Goal: Task Accomplishment & Management: Use online tool/utility

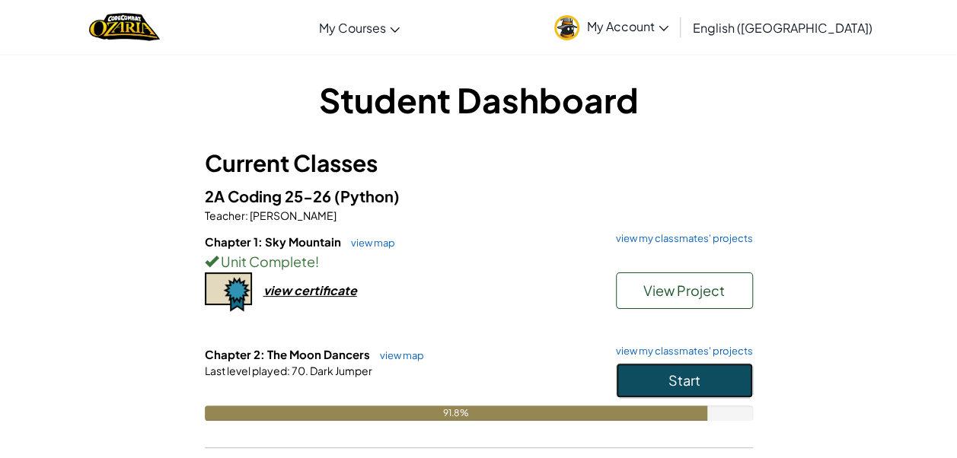
click at [703, 378] on button "Start" at bounding box center [684, 380] width 137 height 35
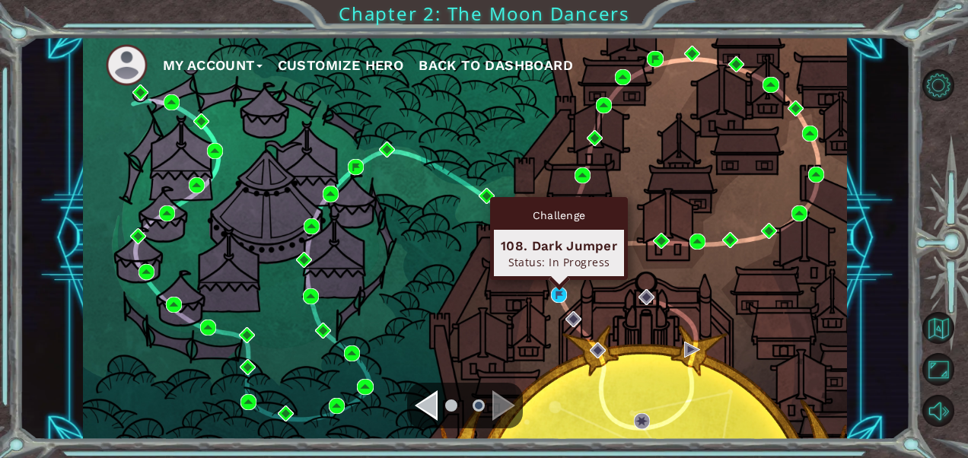
click at [558, 280] on div "Challenge 108. Dark Jumper Status: In Progress" at bounding box center [559, 238] width 138 height 83
click at [558, 290] on img at bounding box center [559, 295] width 16 height 16
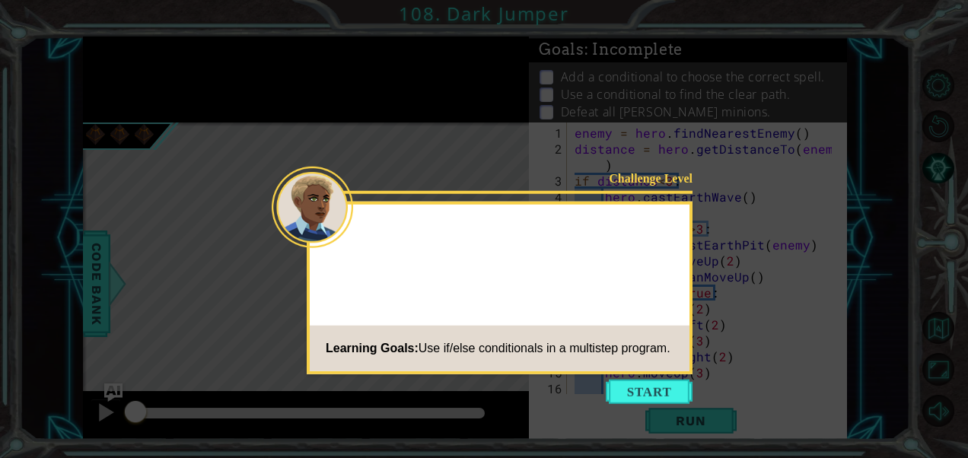
click at [647, 387] on button "Start" at bounding box center [649, 392] width 87 height 24
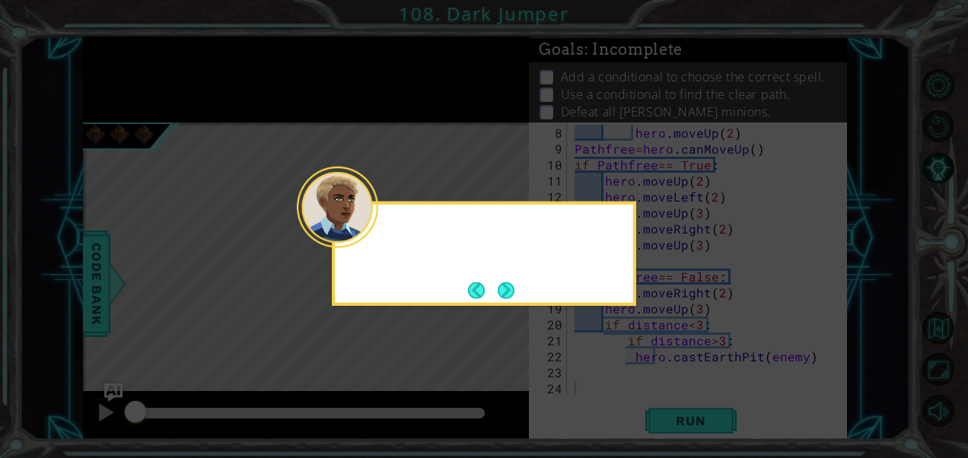
scroll to position [128, 0]
click at [505, 283] on button "Next" at bounding box center [506, 290] width 28 height 28
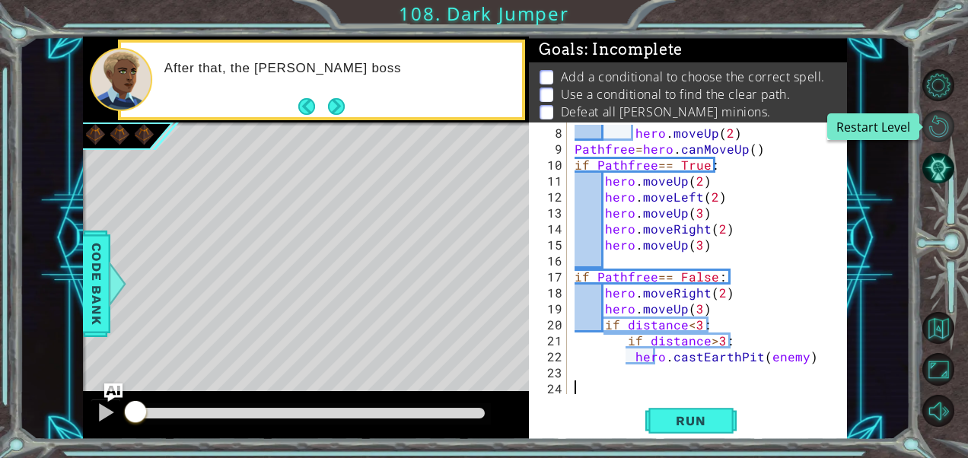
click at [939, 122] on button "Restart Level" at bounding box center [939, 126] width 32 height 32
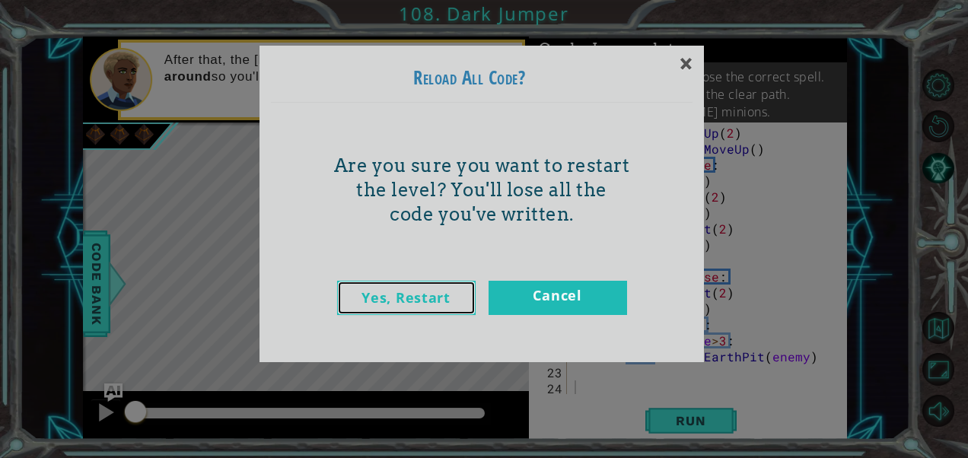
click at [434, 298] on link "Yes, Restart" at bounding box center [406, 298] width 139 height 34
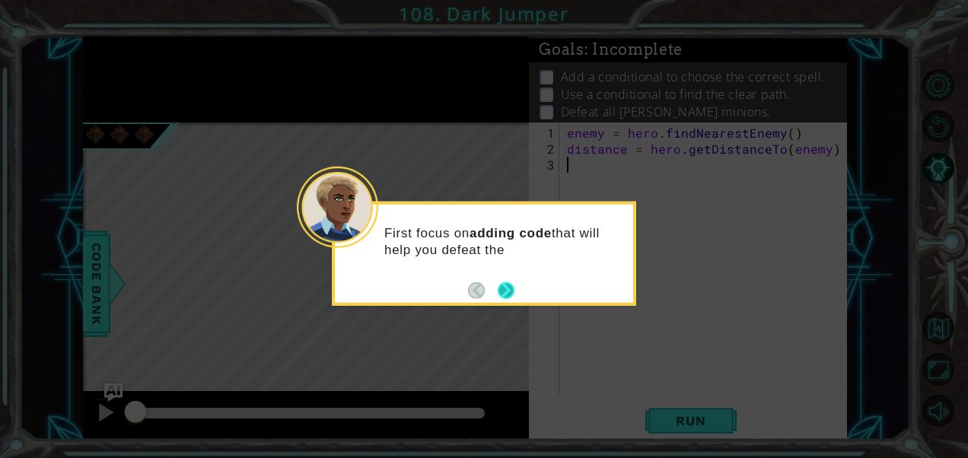
click at [513, 282] on button "Next" at bounding box center [507, 291] width 18 height 18
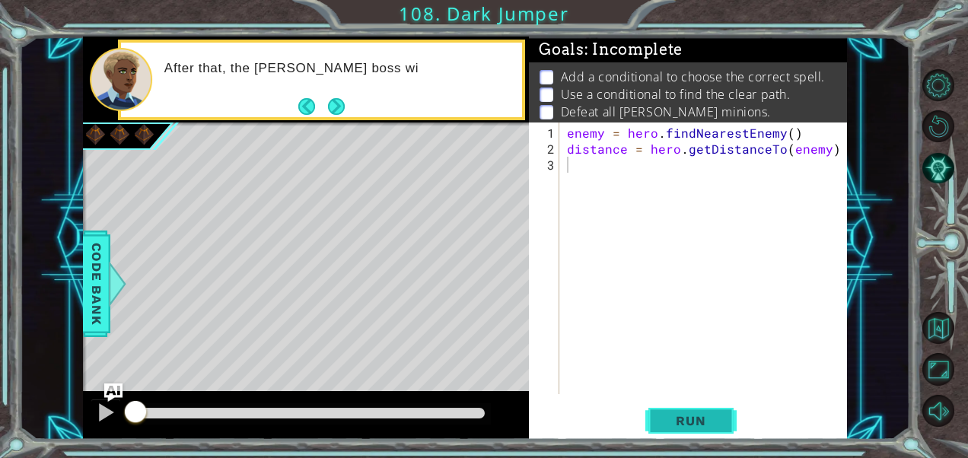
click at [683, 413] on button "Run" at bounding box center [690, 421] width 91 height 32
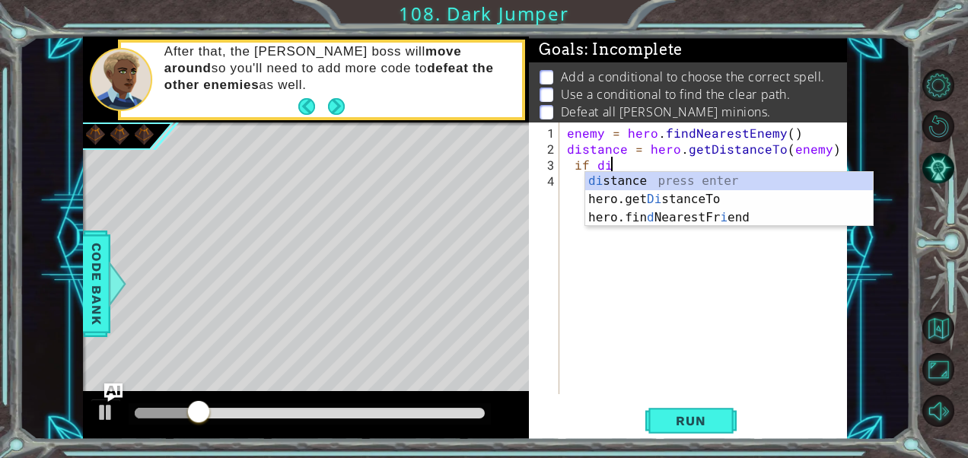
scroll to position [0, 2]
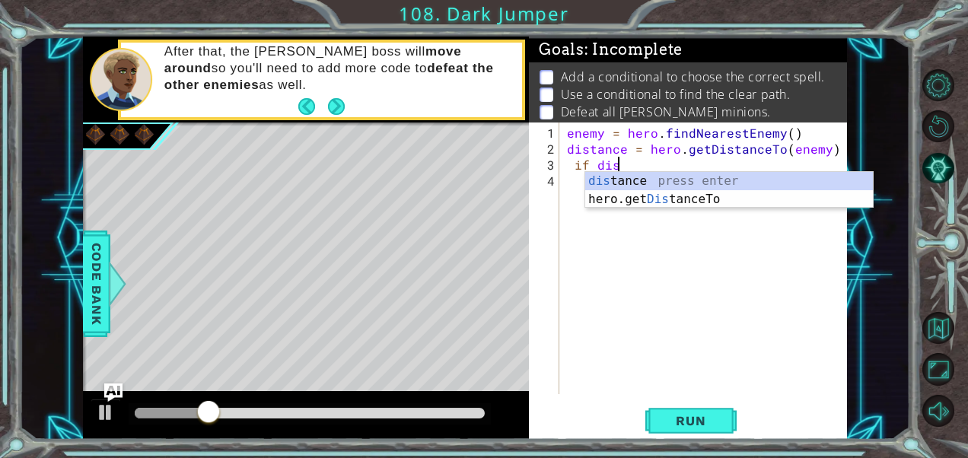
click at [621, 186] on div "dis tance press enter hero.get Dis tanceTo press enter" at bounding box center [729, 208] width 288 height 73
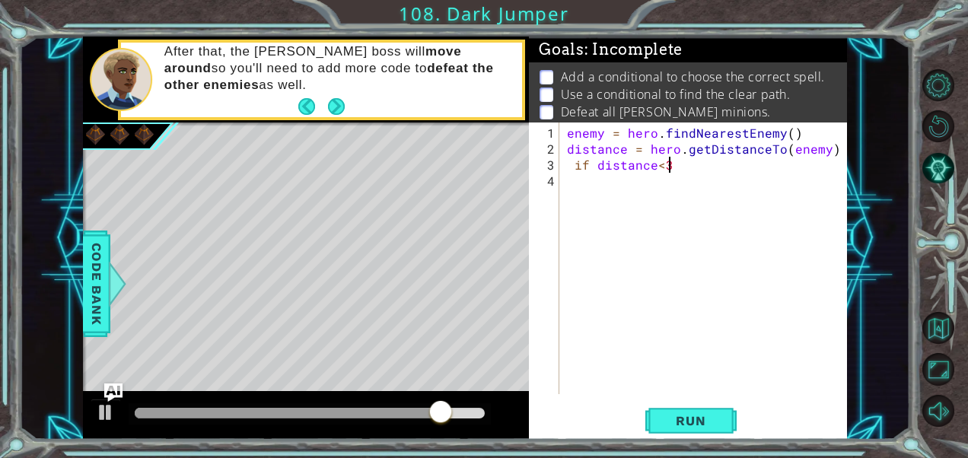
scroll to position [0, 6]
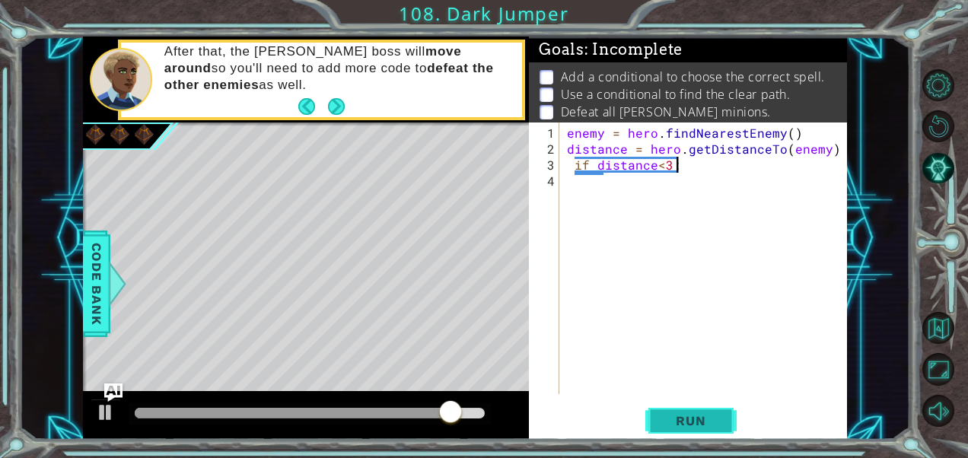
click at [697, 436] on button "Run" at bounding box center [690, 421] width 91 height 32
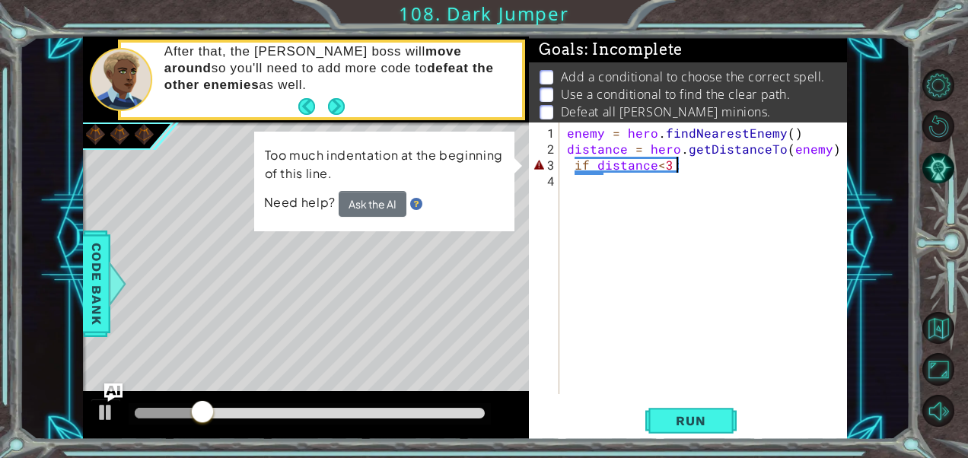
click at [564, 158] on div "enemy = hero . findNearestEnemy ( ) distance = hero . getDistanceTo ( enemy ) i…" at bounding box center [707, 277] width 287 height 304
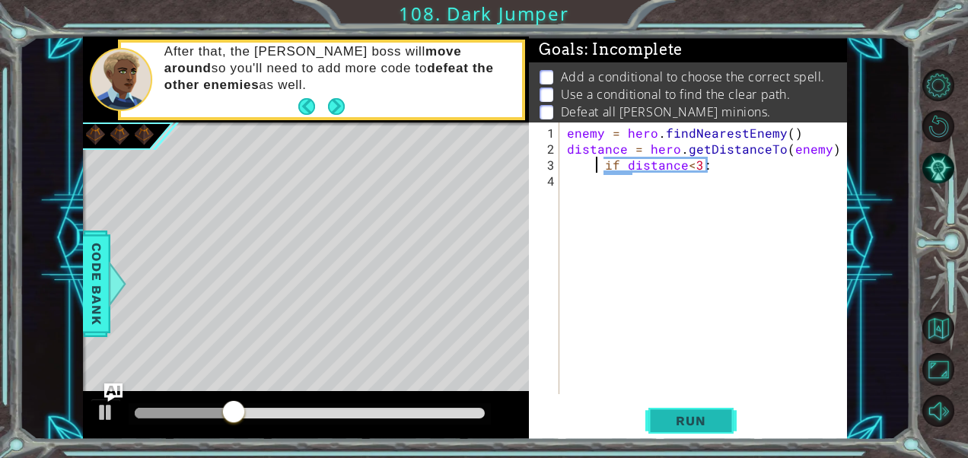
click at [677, 420] on span "Run" at bounding box center [691, 420] width 60 height 15
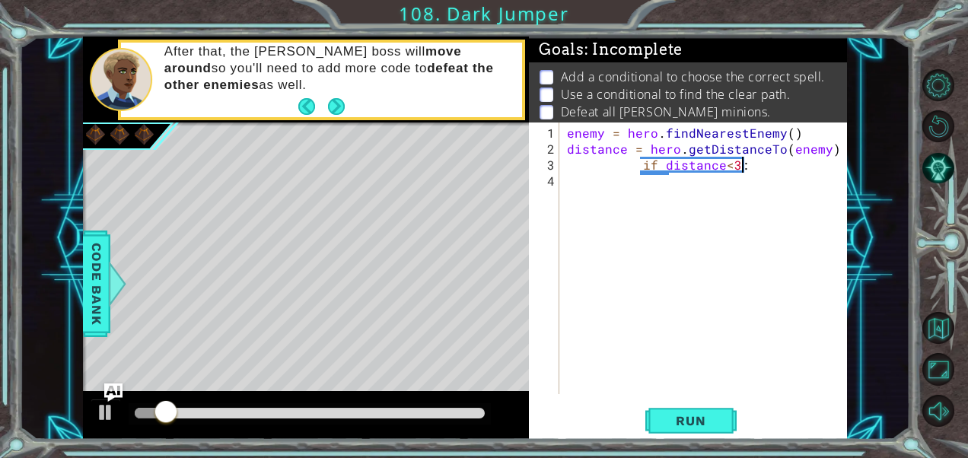
click at [754, 166] on div "enemy = hero . findNearestEnemy ( ) distance = hero . getDistanceTo ( enemy ) i…" at bounding box center [707, 277] width 287 height 304
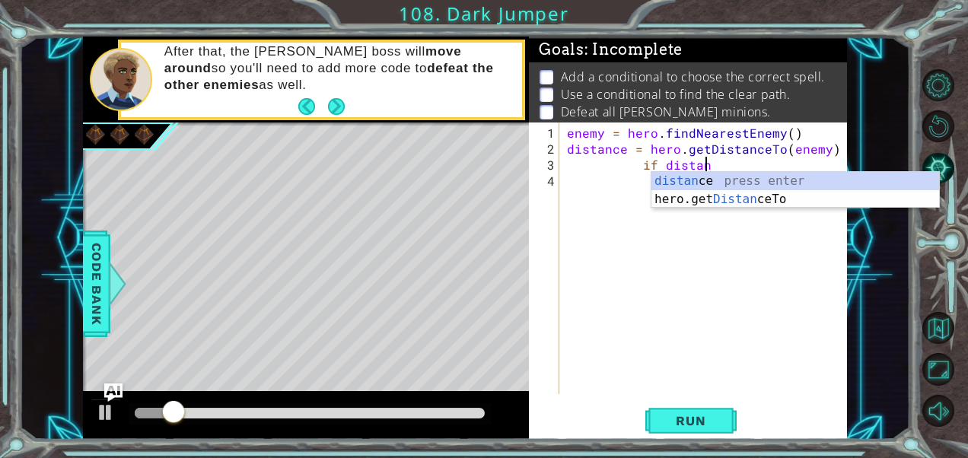
type textarea "i"
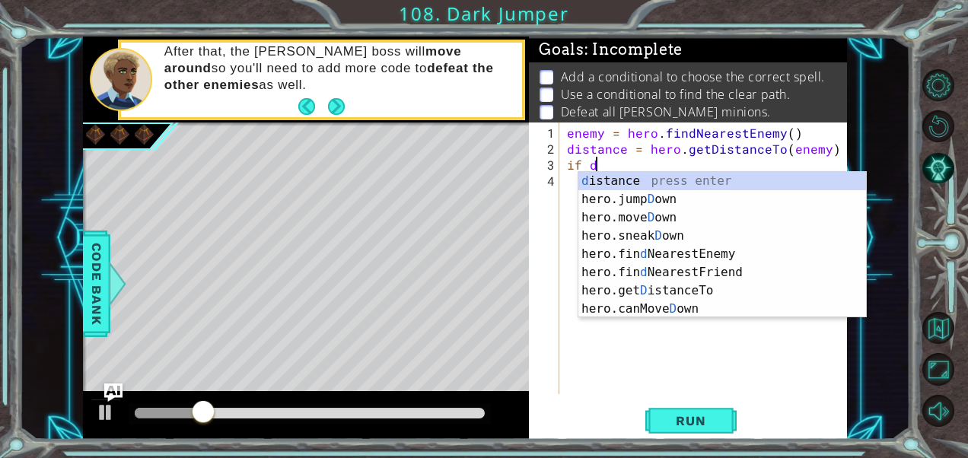
scroll to position [0, 1]
click at [757, 177] on div "d istance press enter hero.jump D own press enter hero.[PERSON_NAME] own press …" at bounding box center [723, 263] width 288 height 183
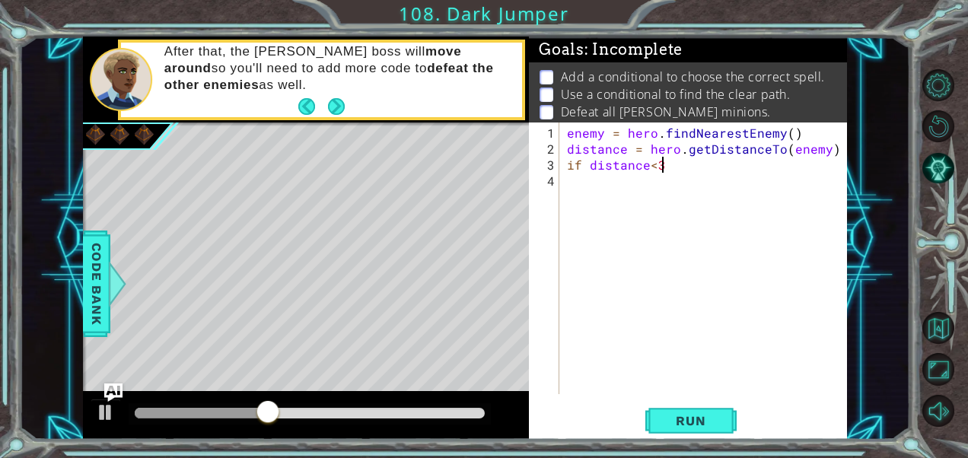
scroll to position [0, 5]
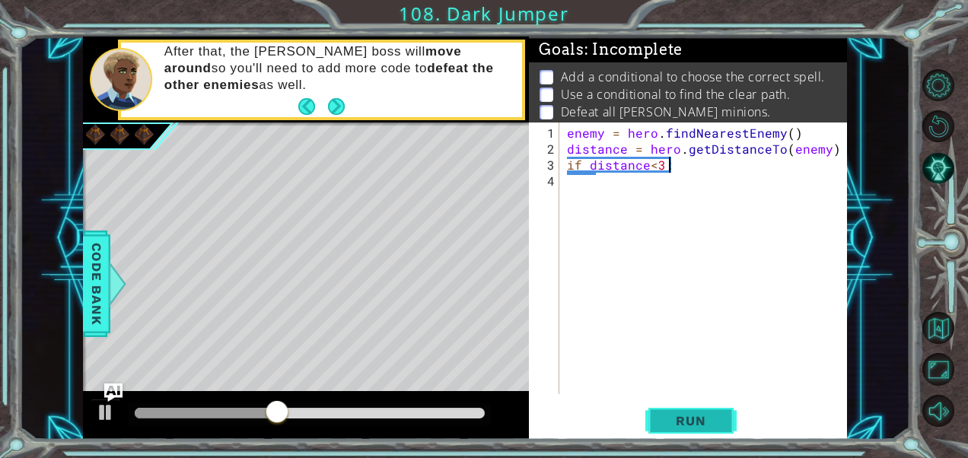
click at [677, 418] on span "Run" at bounding box center [691, 420] width 60 height 15
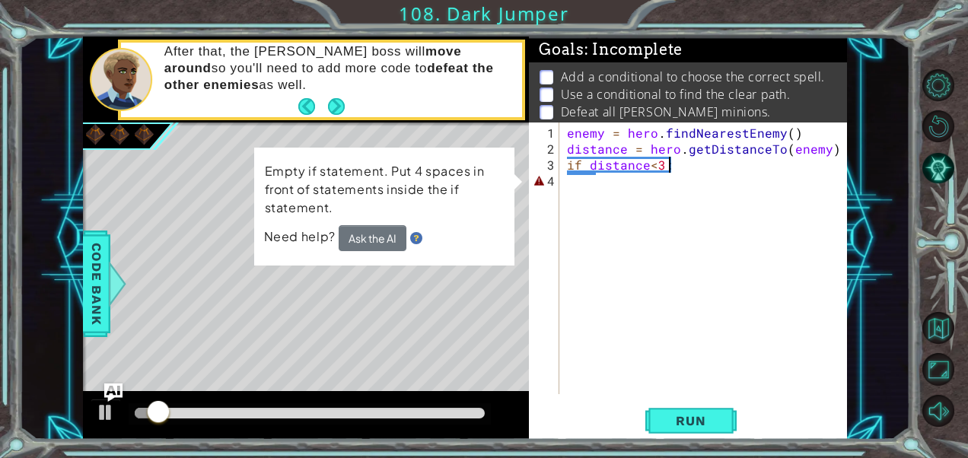
click at [566, 162] on div "enemy = hero . findNearestEnemy ( ) distance = hero . getDistanceTo ( enemy ) i…" at bounding box center [707, 277] width 287 height 304
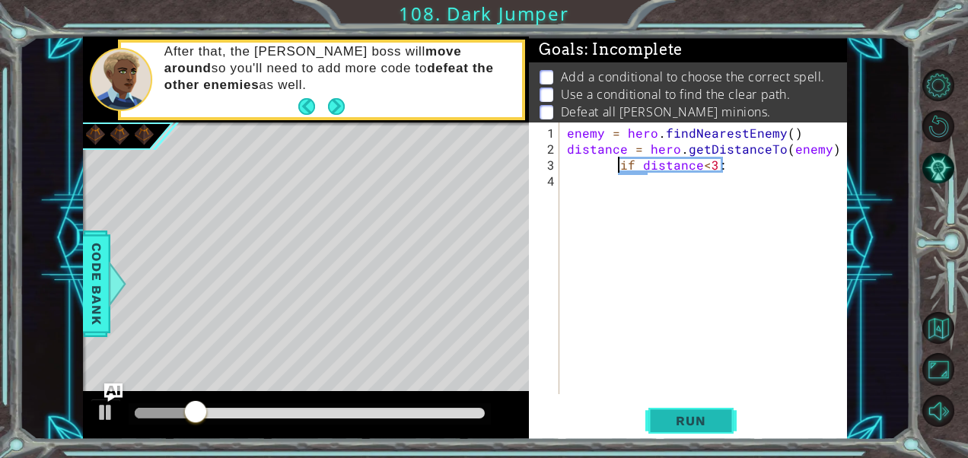
click at [674, 420] on span "Run" at bounding box center [691, 420] width 60 height 15
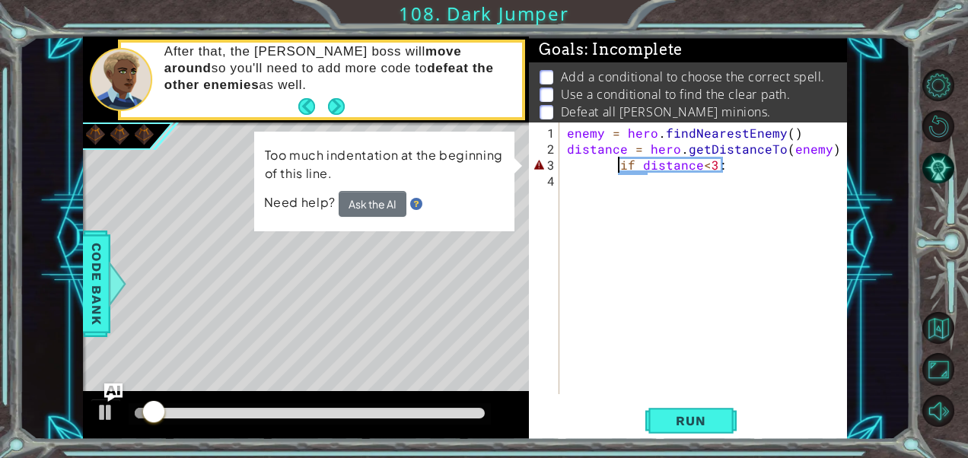
click at [744, 163] on div "enemy = hero . findNearestEnemy ( ) distance = hero . getDistanceTo ( enemy ) i…" at bounding box center [707, 277] width 287 height 304
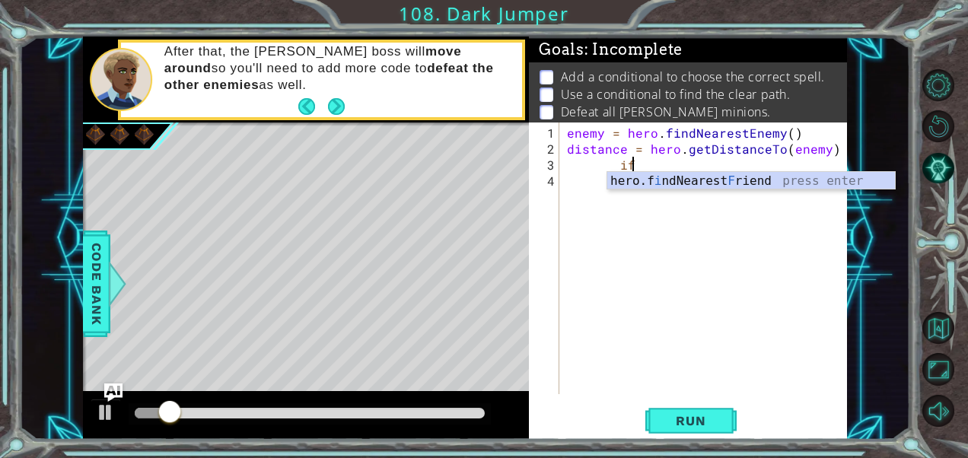
type textarea "i"
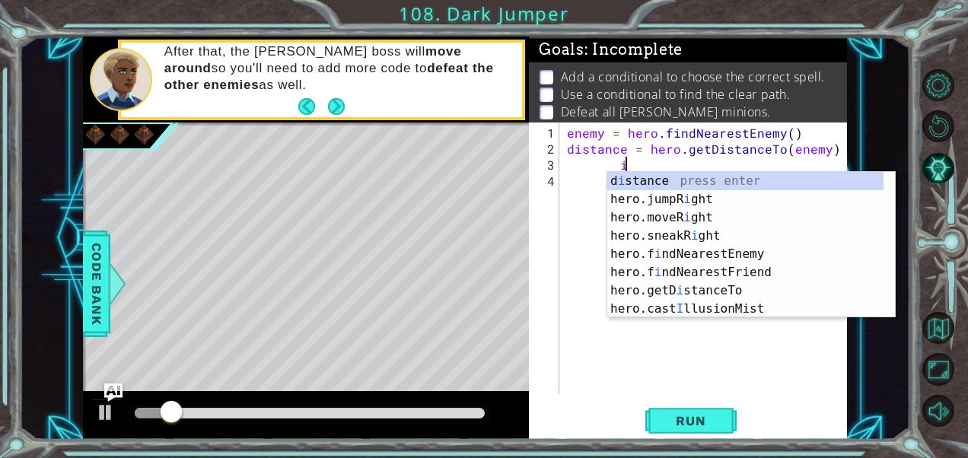
scroll to position [0, 2]
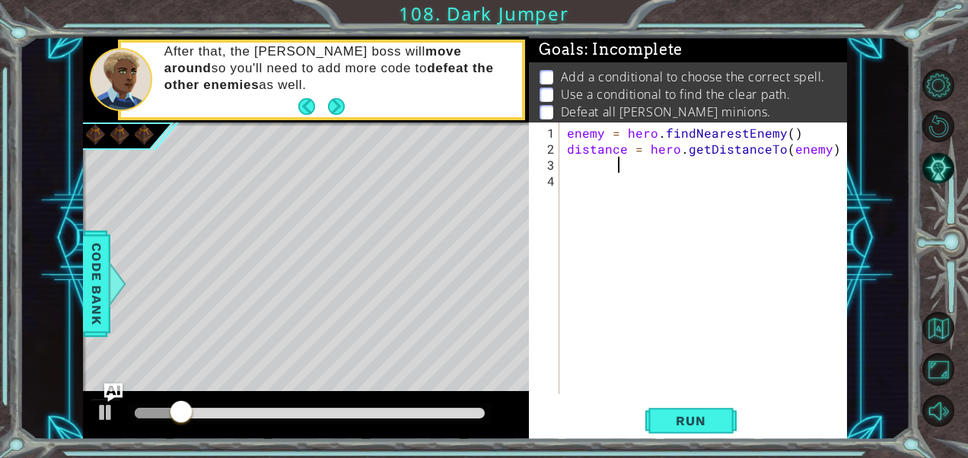
click at [827, 151] on div "enemy = hero . findNearestEnemy ( ) distance = hero . getDistanceTo ( enemy )" at bounding box center [707, 277] width 287 height 304
type textarea "distance = hero.getDistanceTo(enemy)"
type textarea "if distance > 3:"
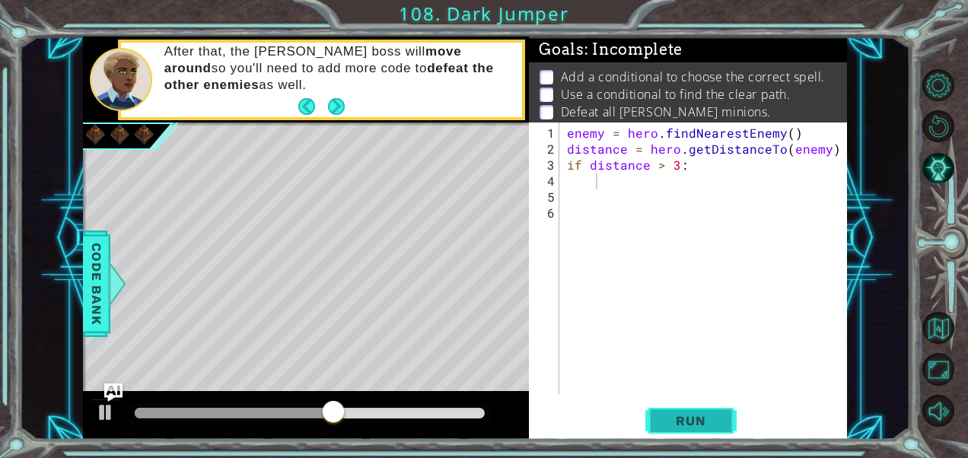
click at [684, 414] on span "Run" at bounding box center [691, 420] width 60 height 15
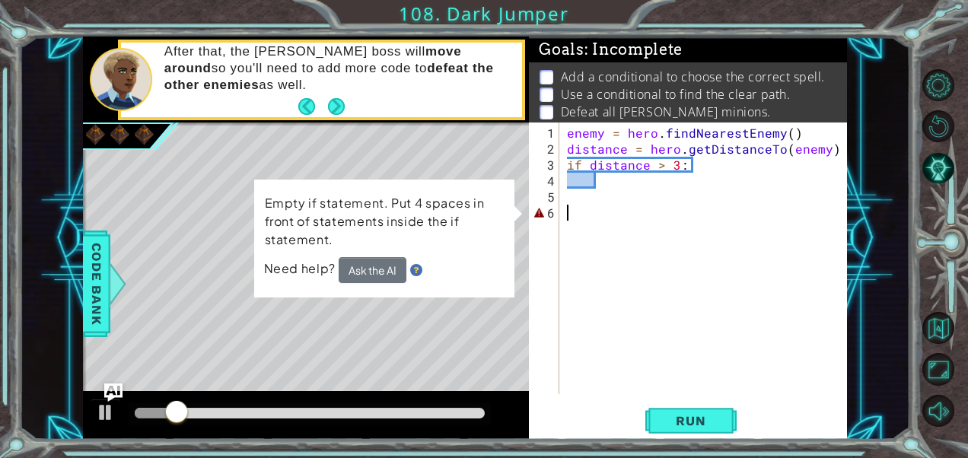
click at [582, 210] on div "enemy = hero . findNearestEnemy ( ) distance = hero . getDistanceTo ( enemy ) i…" at bounding box center [707, 277] width 287 height 304
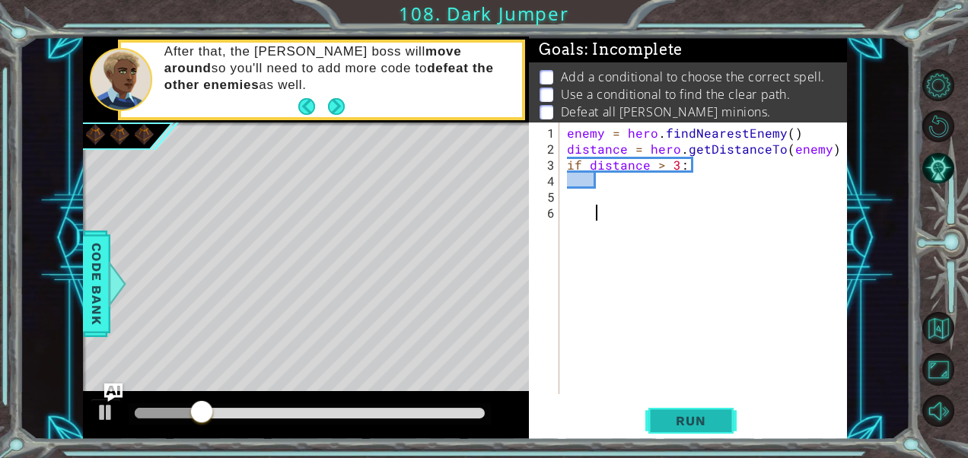
click at [682, 427] on span "Run" at bounding box center [691, 420] width 60 height 15
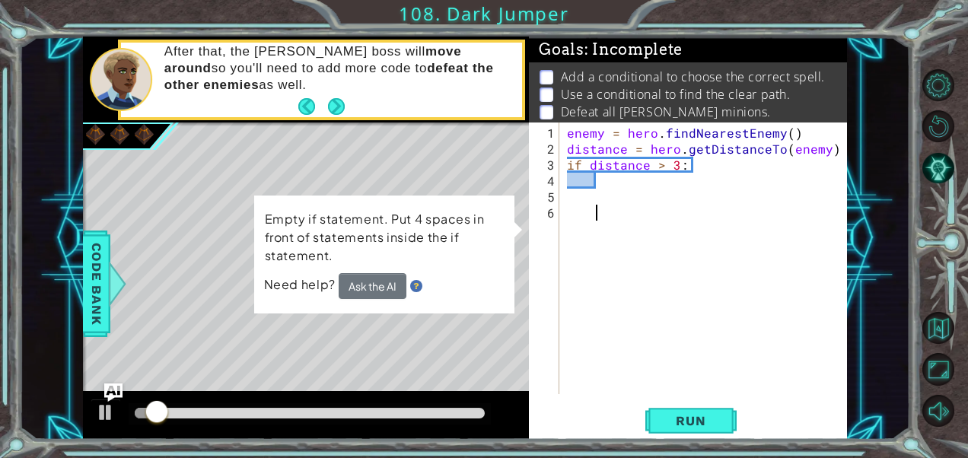
click at [569, 224] on div "enemy = hero . findNearestEnemy ( ) distance = hero . getDistanceTo ( enemy ) i…" at bounding box center [707, 277] width 287 height 304
click at [564, 167] on div "enemy = hero . findNearestEnemy ( ) distance = hero . getDistanceTo ( enemy ) i…" at bounding box center [703, 259] width 279 height 272
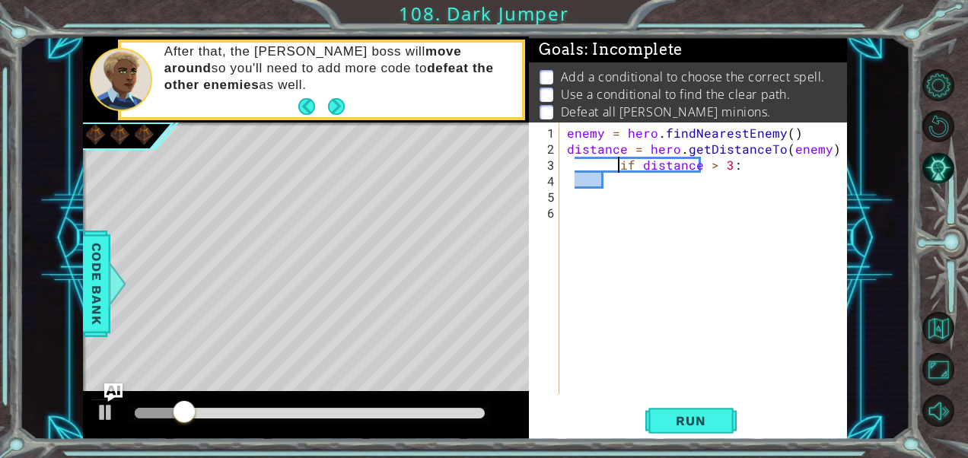
type textarea "if distance > 3:"
click at [676, 406] on button "Run" at bounding box center [690, 421] width 91 height 32
